Goal: Navigation & Orientation: Find specific page/section

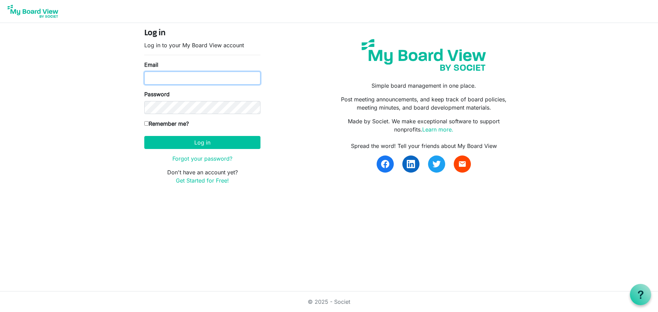
type input "selfless@omaota.com"
click at [206, 147] on button "Log in" at bounding box center [202, 142] width 116 height 13
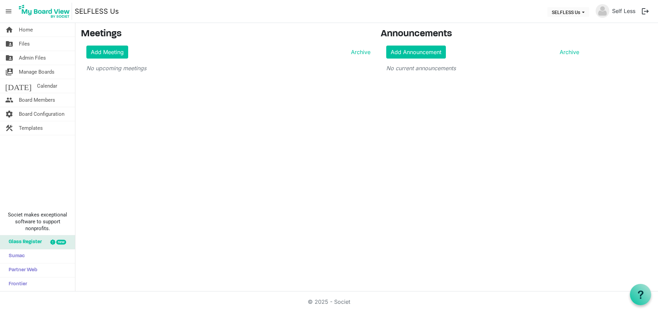
click at [16, 241] on span "Glass Register" at bounding box center [23, 243] width 37 height 14
click at [36, 113] on span "Board Configuration" at bounding box center [42, 114] width 46 height 14
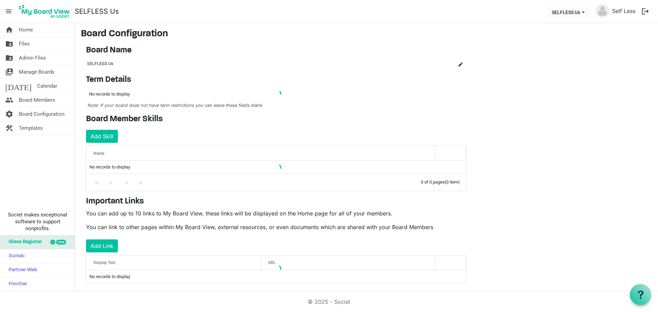
click at [34, 128] on span "Templates" at bounding box center [31, 128] width 24 height 14
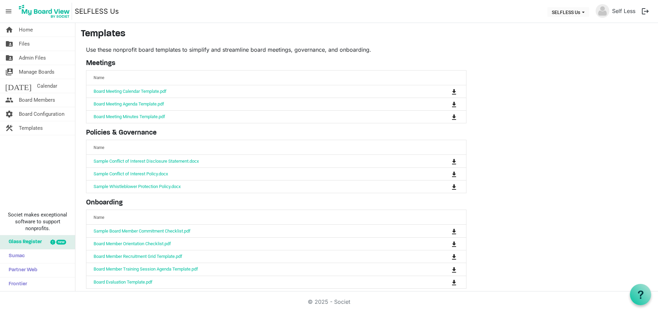
click at [27, 29] on span "Home" at bounding box center [26, 30] width 14 height 14
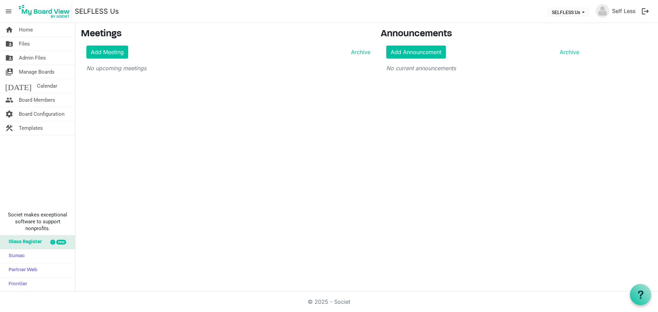
click at [29, 59] on span "Admin Files" at bounding box center [32, 58] width 27 height 14
